Goal: Browse casually: Explore the website without a specific task or goal

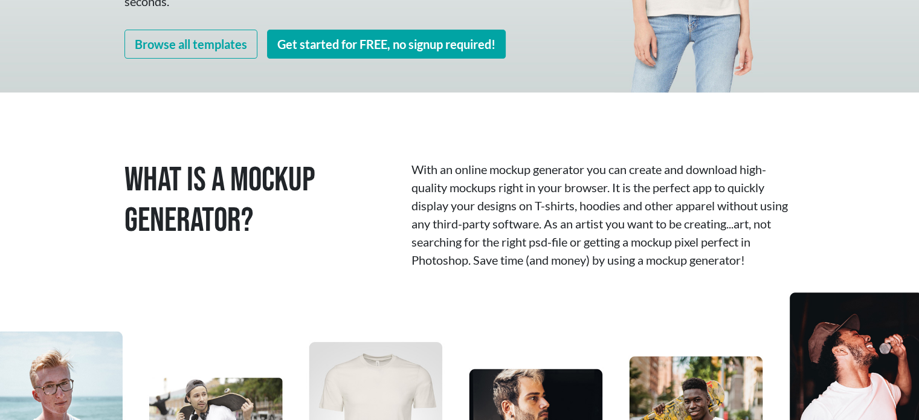
scroll to position [242, 0]
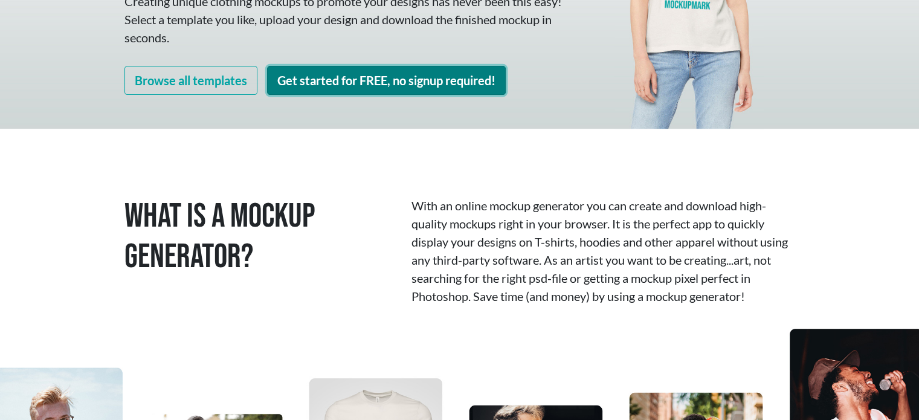
click at [415, 85] on link "Get started for FREE, no signup required!" at bounding box center [386, 80] width 239 height 29
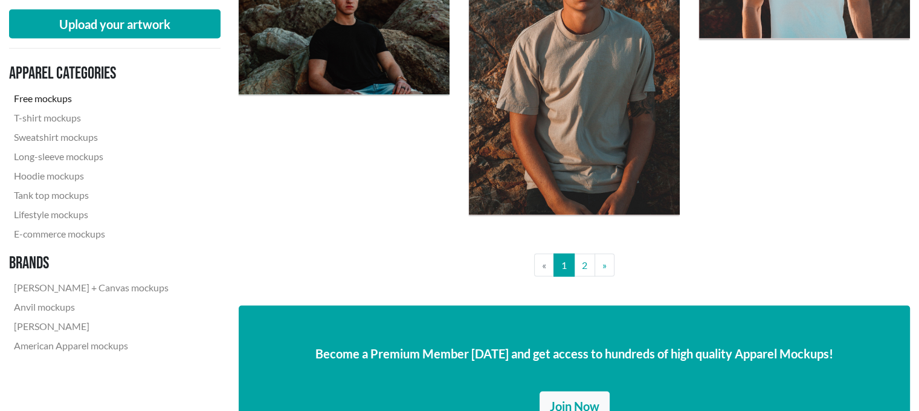
scroll to position [2417, 0]
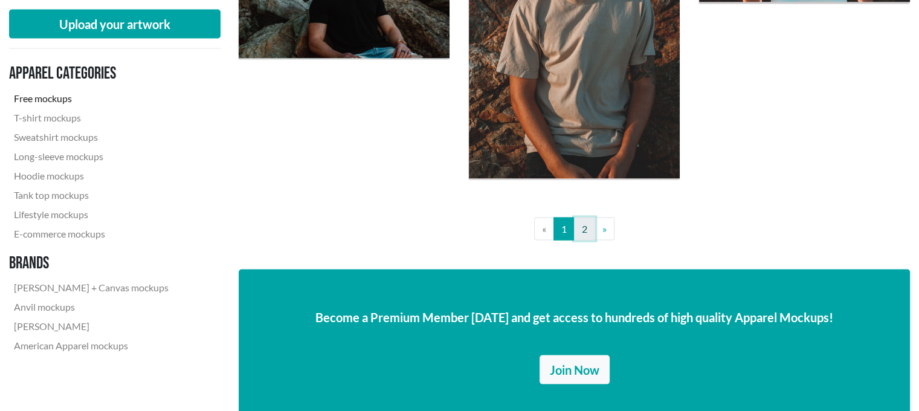
click at [589, 226] on link "2" at bounding box center [584, 229] width 21 height 23
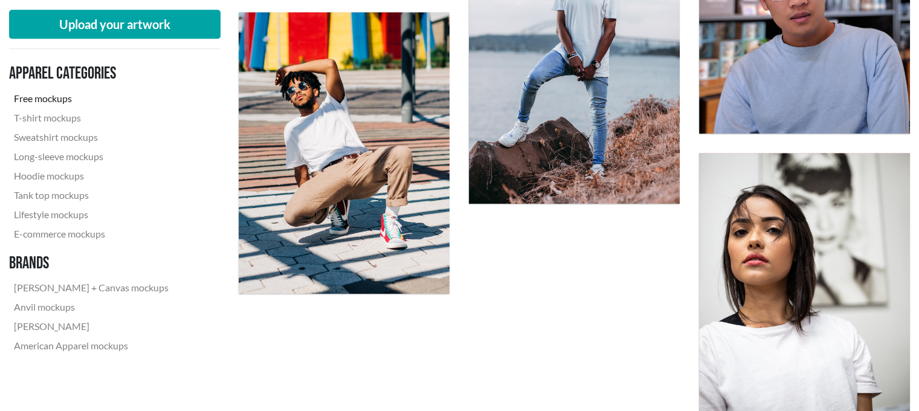
scroll to position [1209, 0]
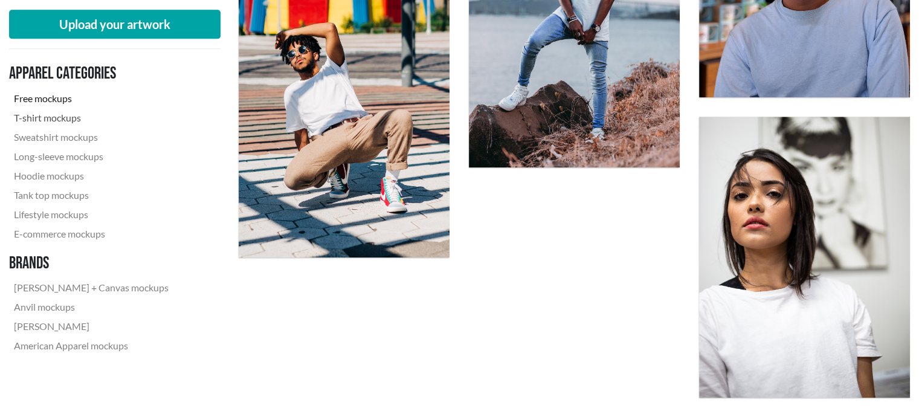
click at [53, 120] on link "T-shirt mockups" at bounding box center [91, 117] width 164 height 19
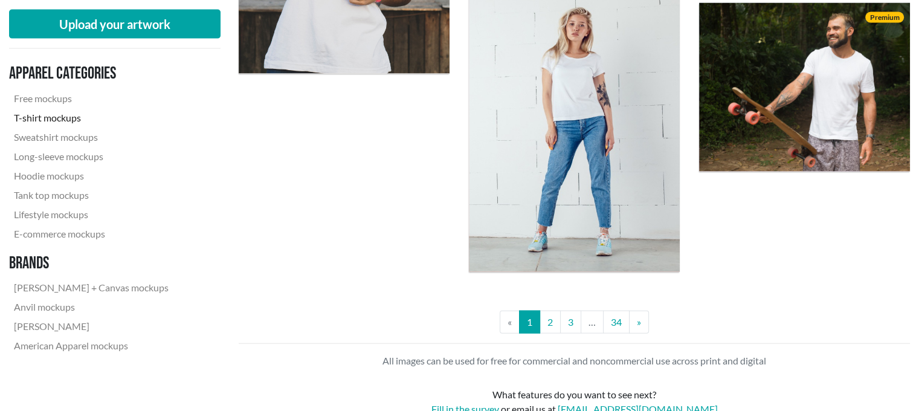
scroll to position [2659, 0]
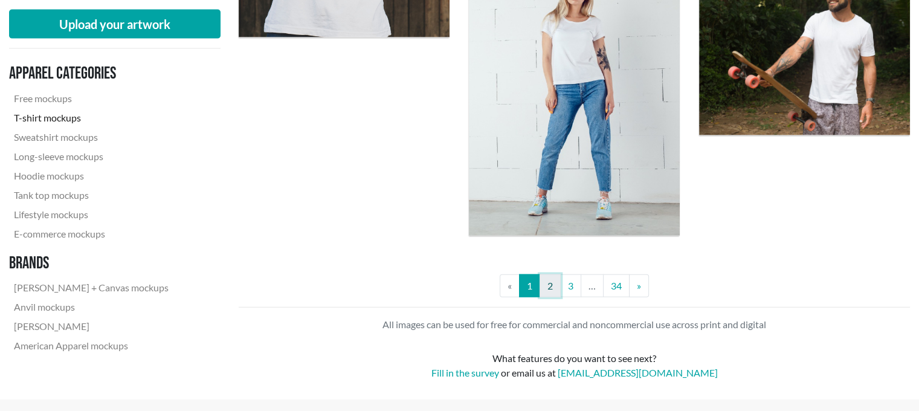
click at [547, 286] on link "2" at bounding box center [550, 285] width 21 height 23
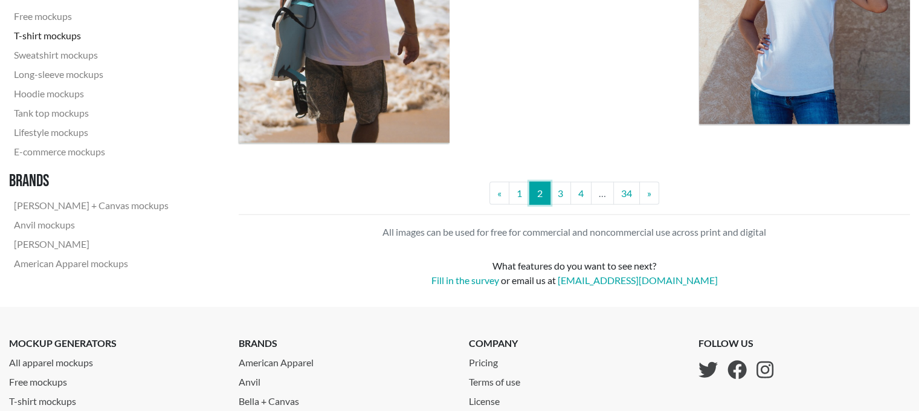
scroll to position [2659, 0]
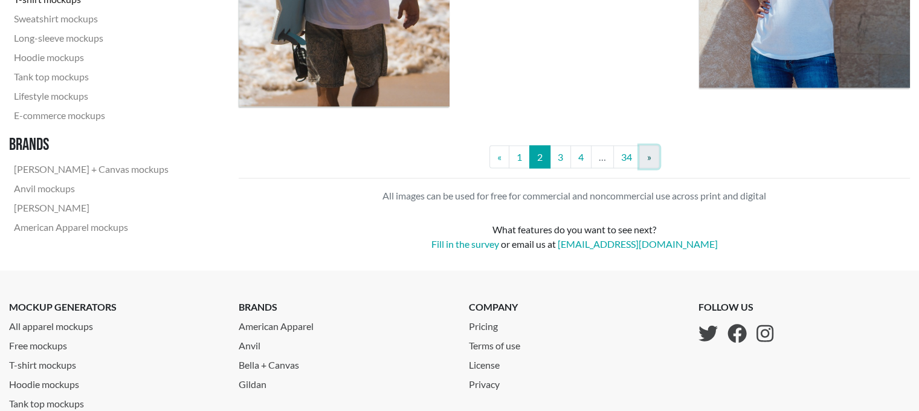
click at [650, 166] on link "» Next" at bounding box center [649, 157] width 20 height 23
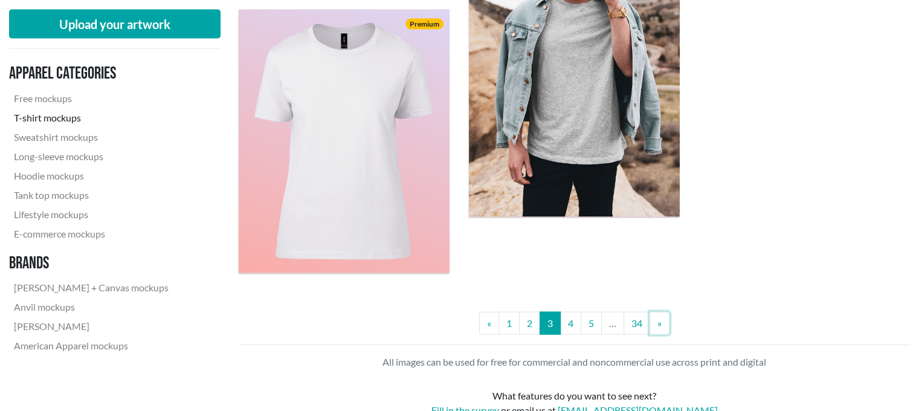
scroll to position [2659, 0]
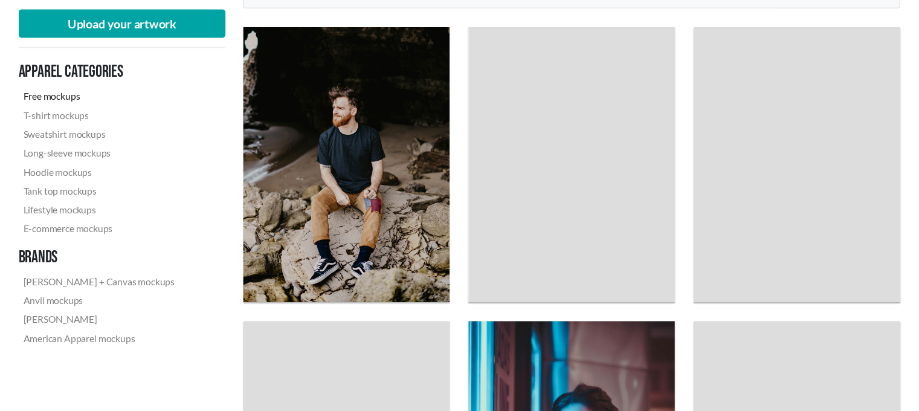
scroll to position [1844, 0]
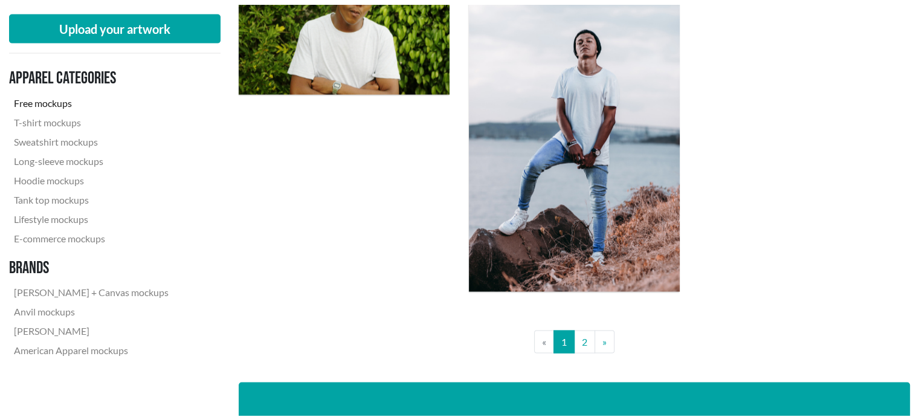
scroll to position [242, 0]
